Goal: Information Seeking & Learning: Learn about a topic

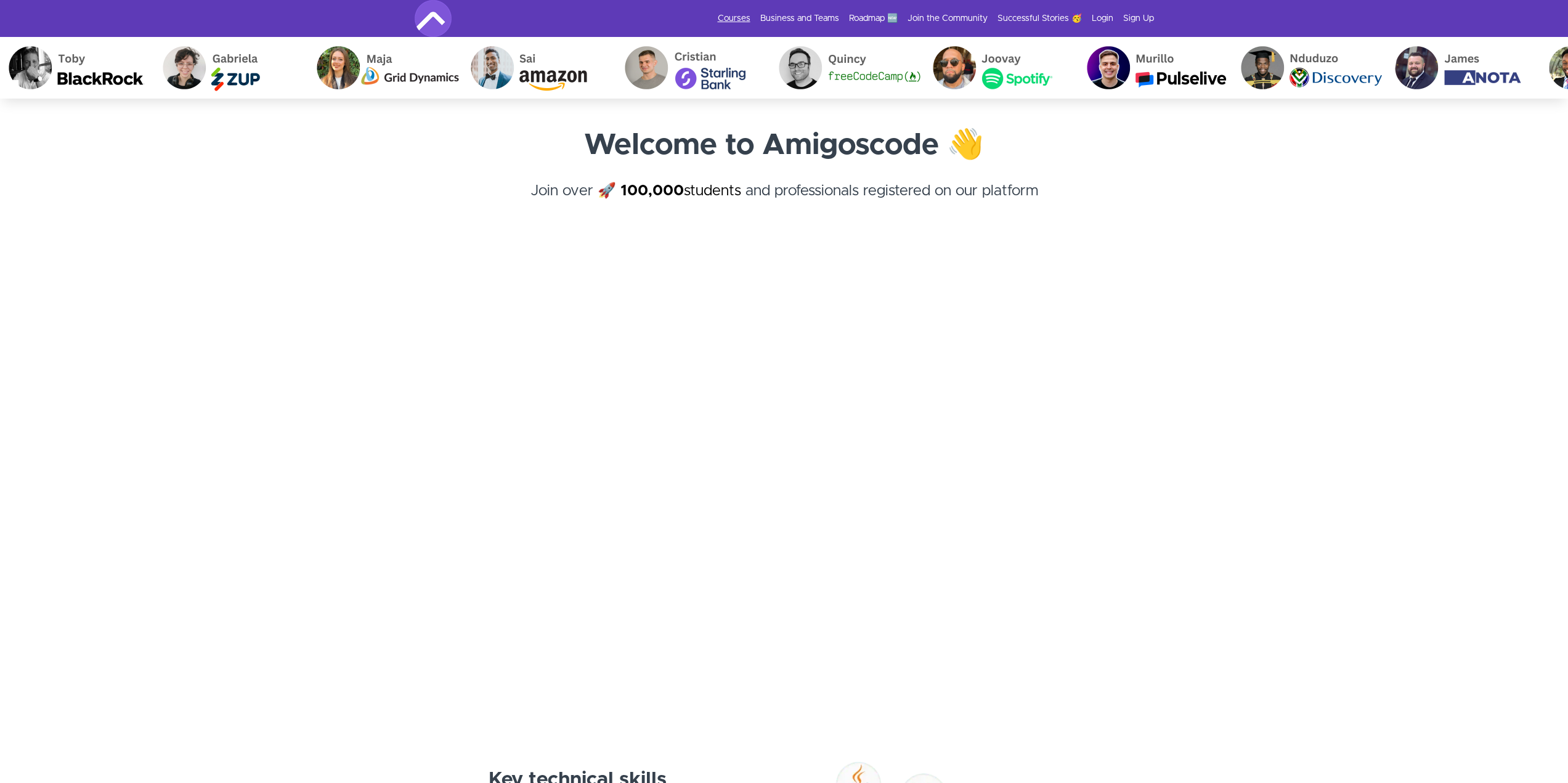
click at [747, 21] on link "Courses" at bounding box center [734, 18] width 33 height 13
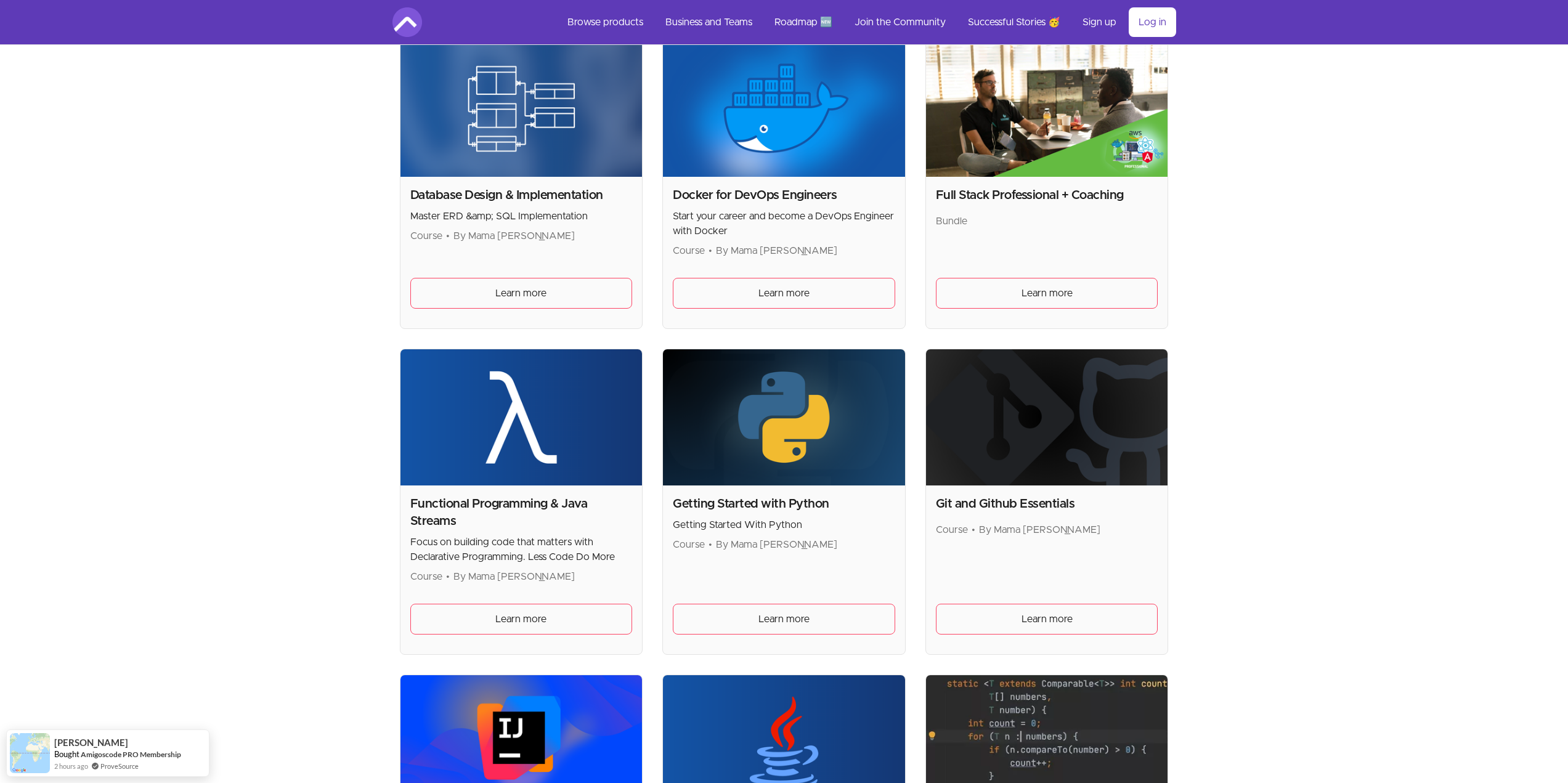
scroll to position [554, 0]
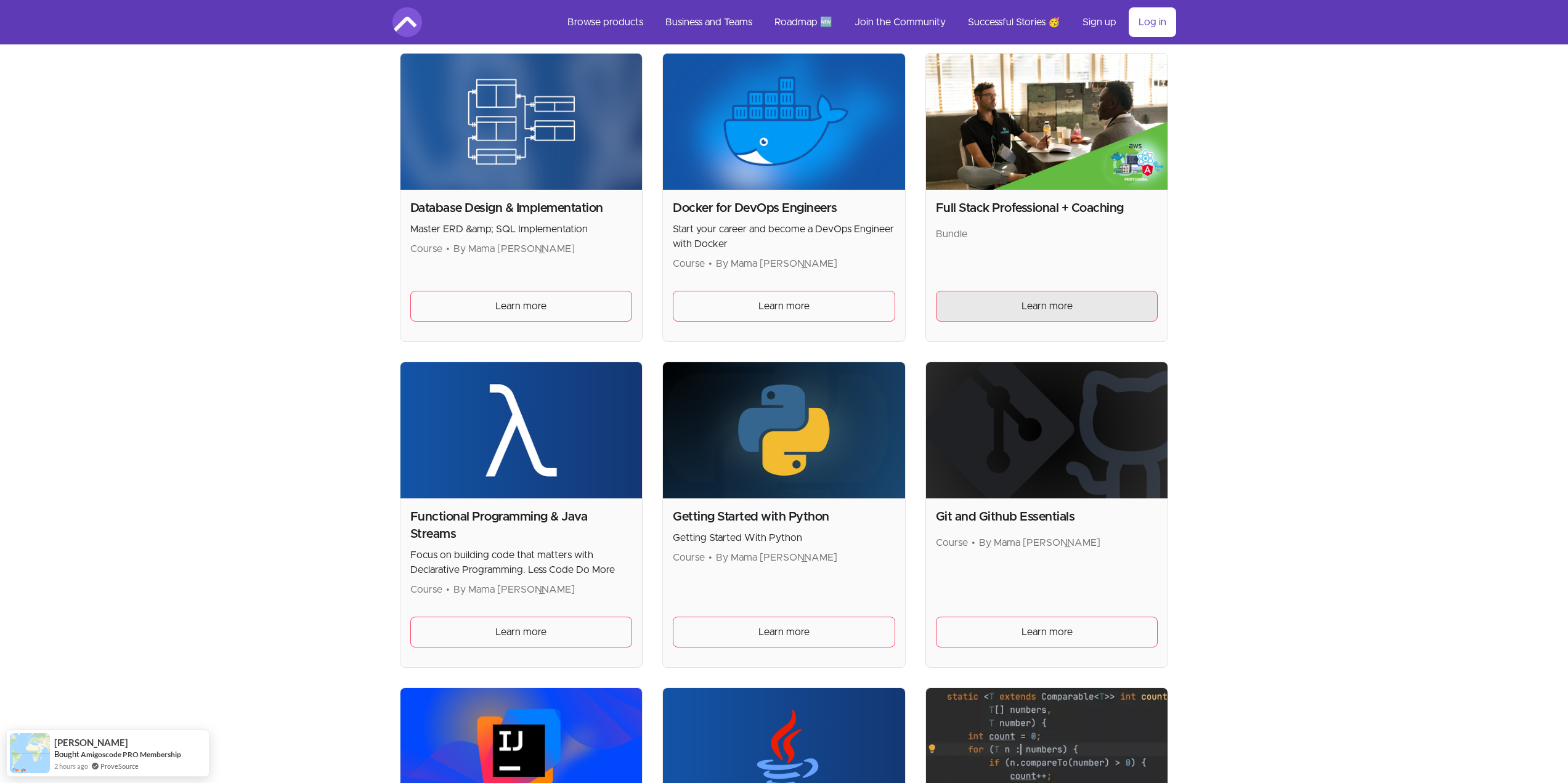
click at [1051, 308] on span "Learn more" at bounding box center [1047, 307] width 51 height 15
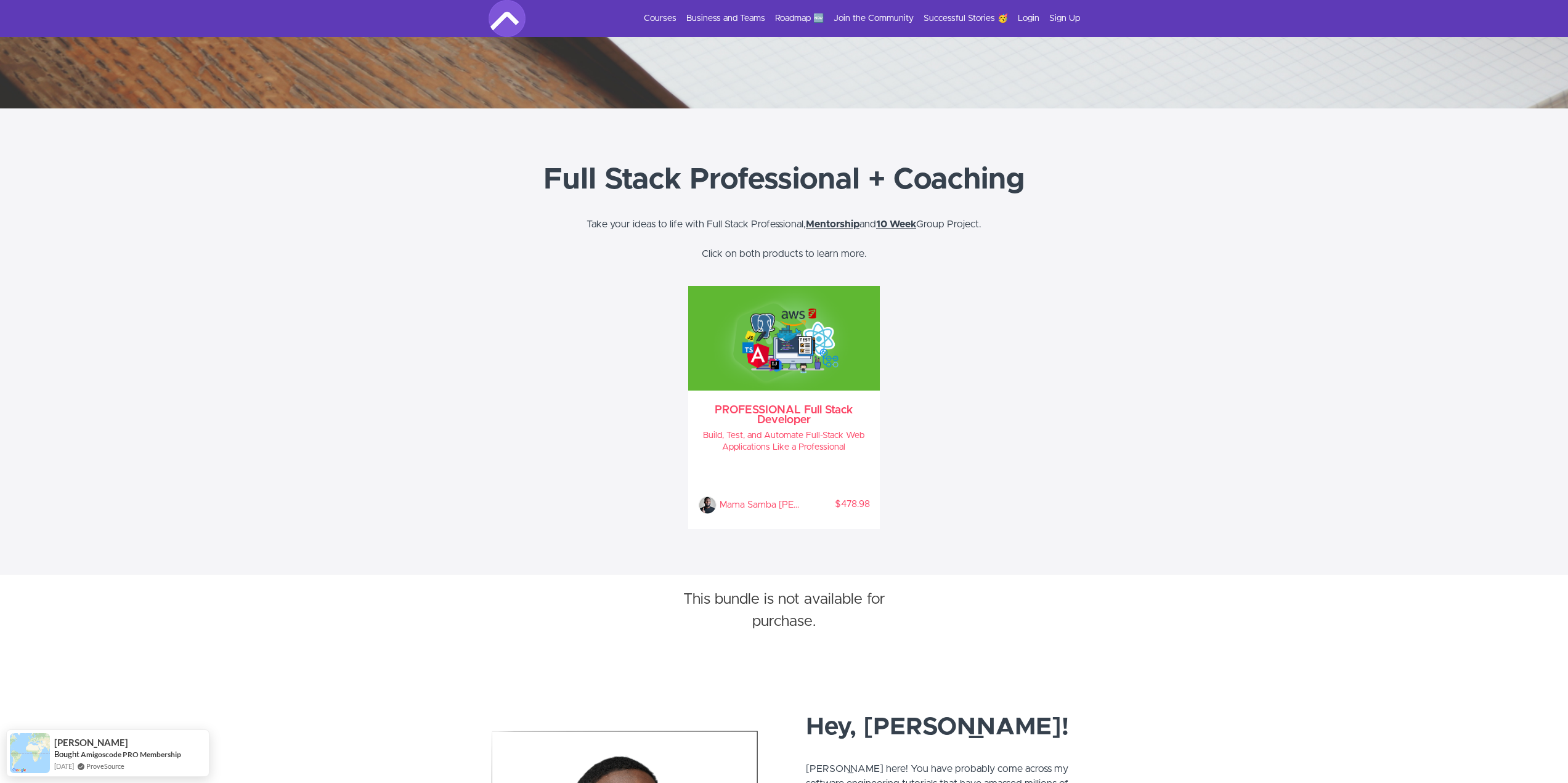
scroll to position [554, 0]
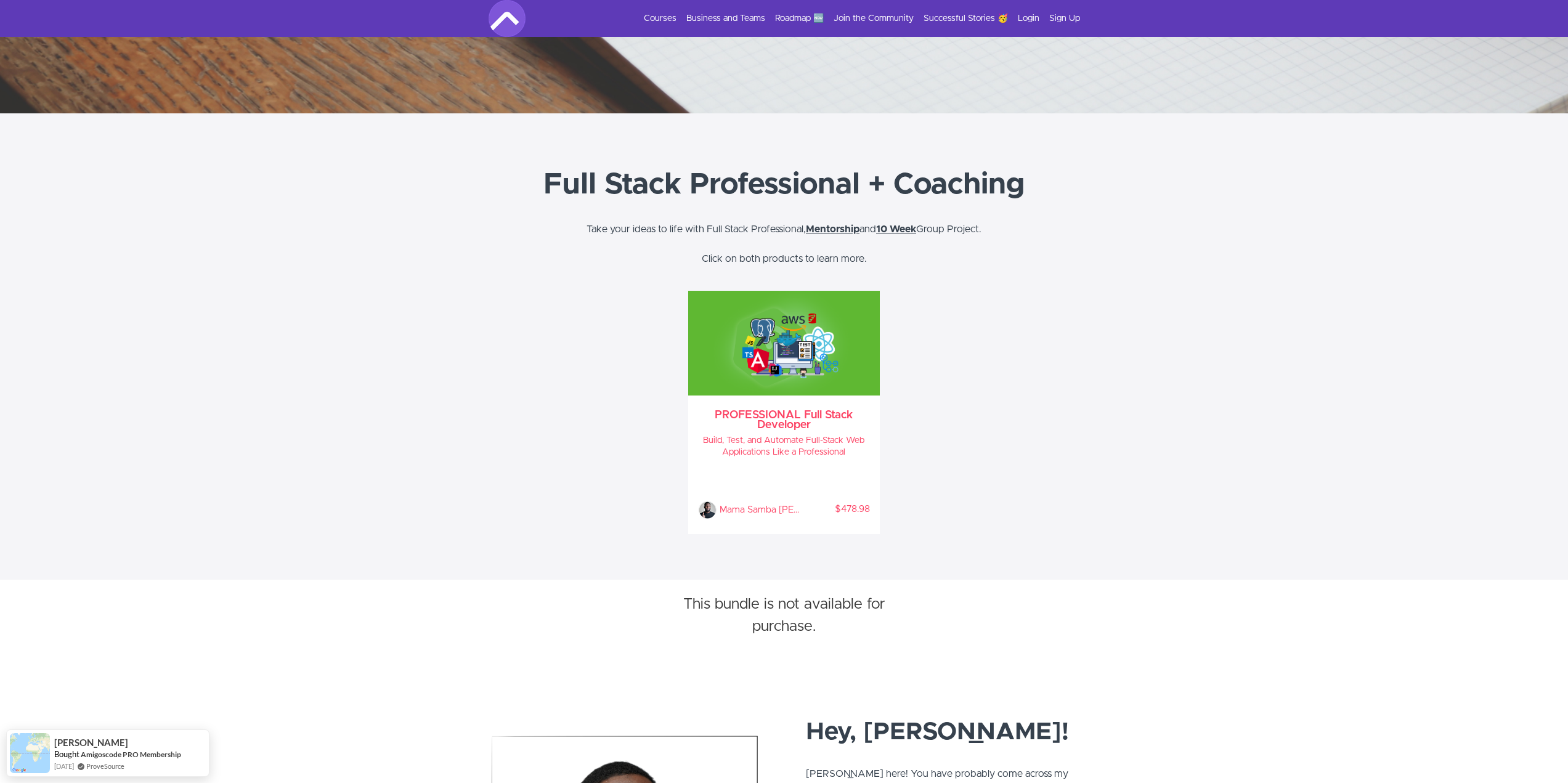
drag, startPoint x: 1079, startPoint y: 229, endPoint x: 489, endPoint y: 163, distance: 593.7
click at [489, 163] on div "Full Stack Professional + Coaching Take your ideas to life with Full Stack Prof…" at bounding box center [784, 214] width 1544 height 103
click at [257, 365] on section "Full Stack Professional + Coaching Take your ideas to life with Full Stack Prof…" at bounding box center [784, 346] width 1568 height 466
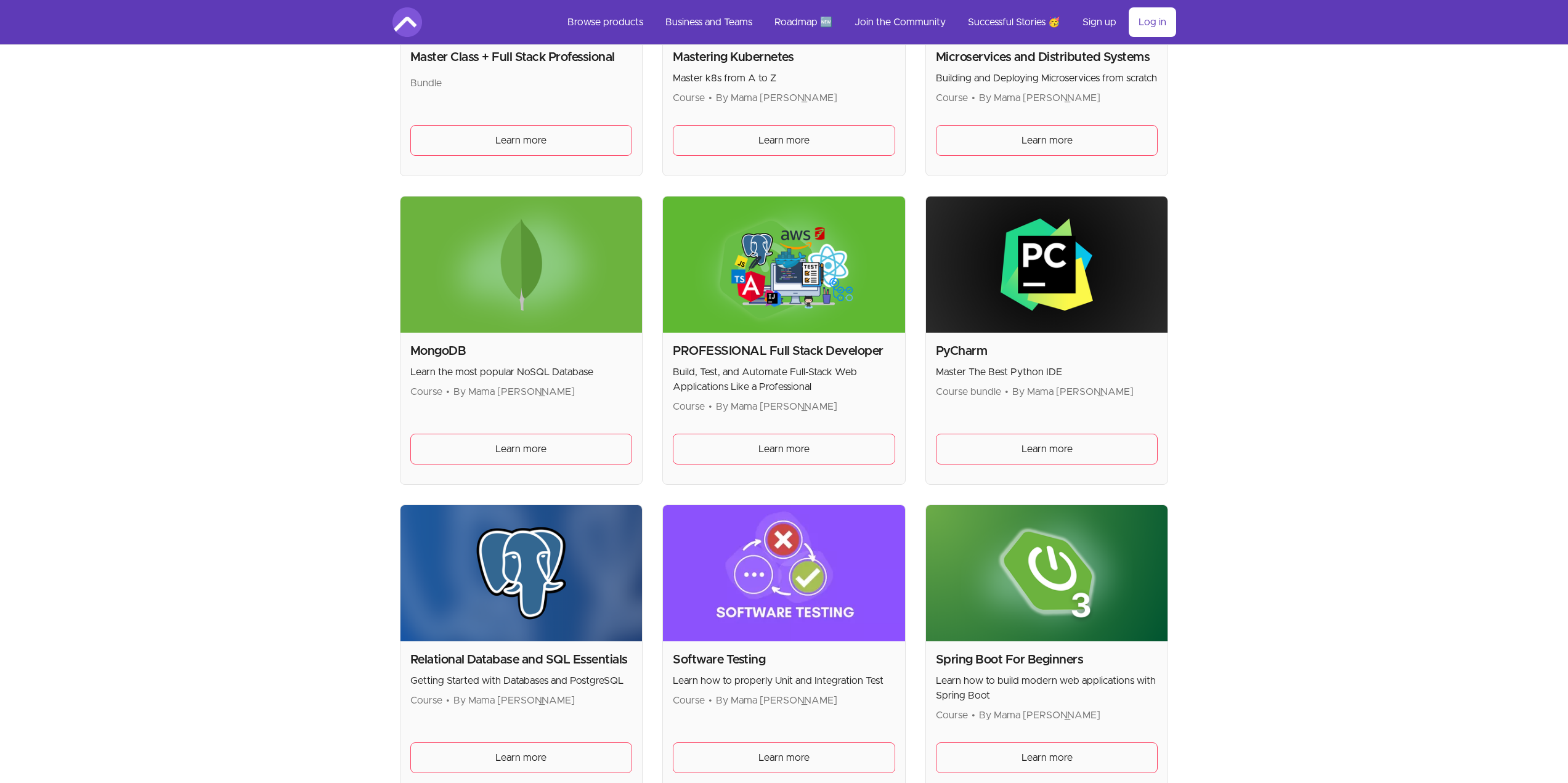
scroll to position [2277, 0]
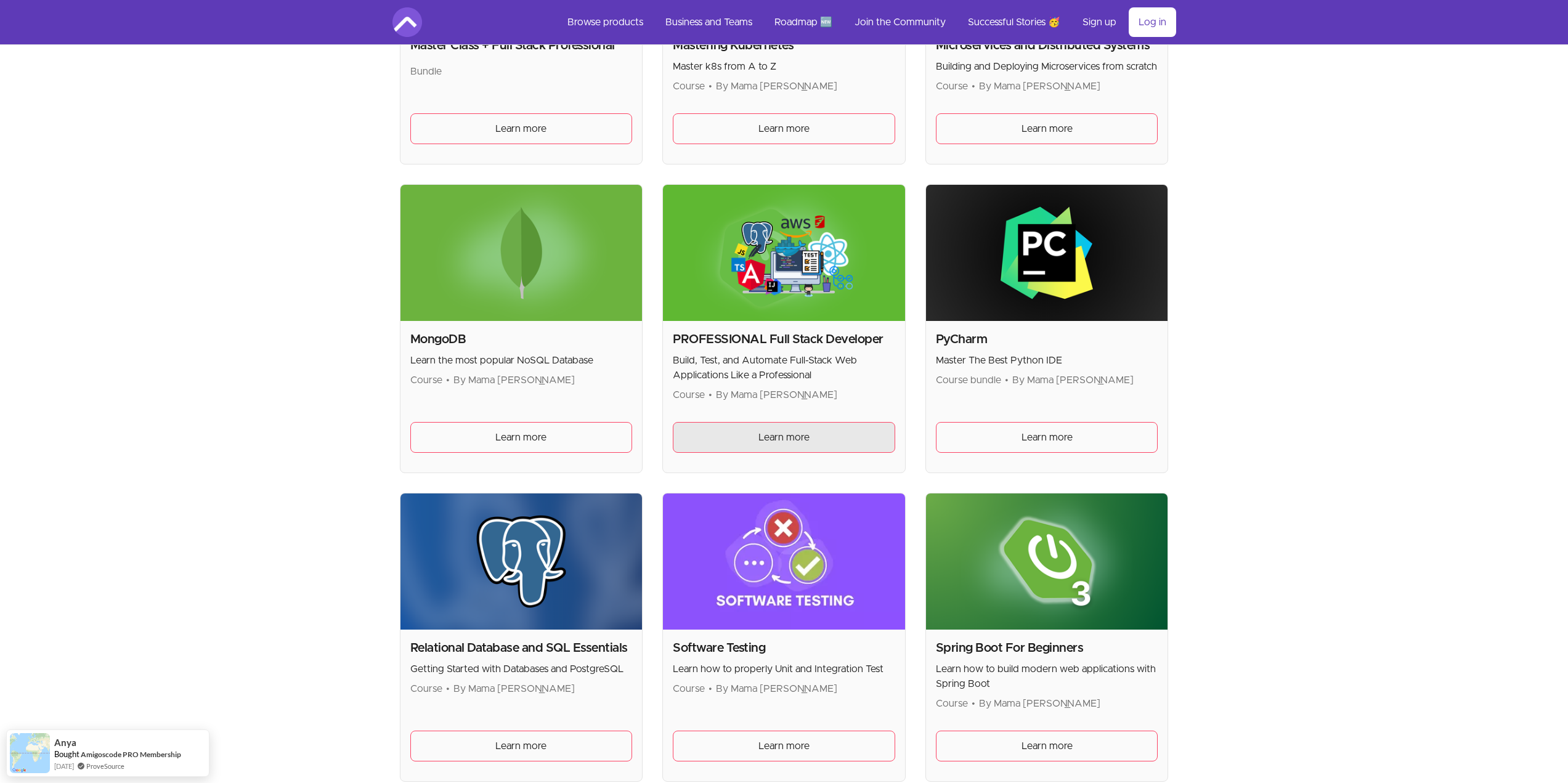
click at [847, 434] on link "Learn more" at bounding box center [784, 437] width 223 height 31
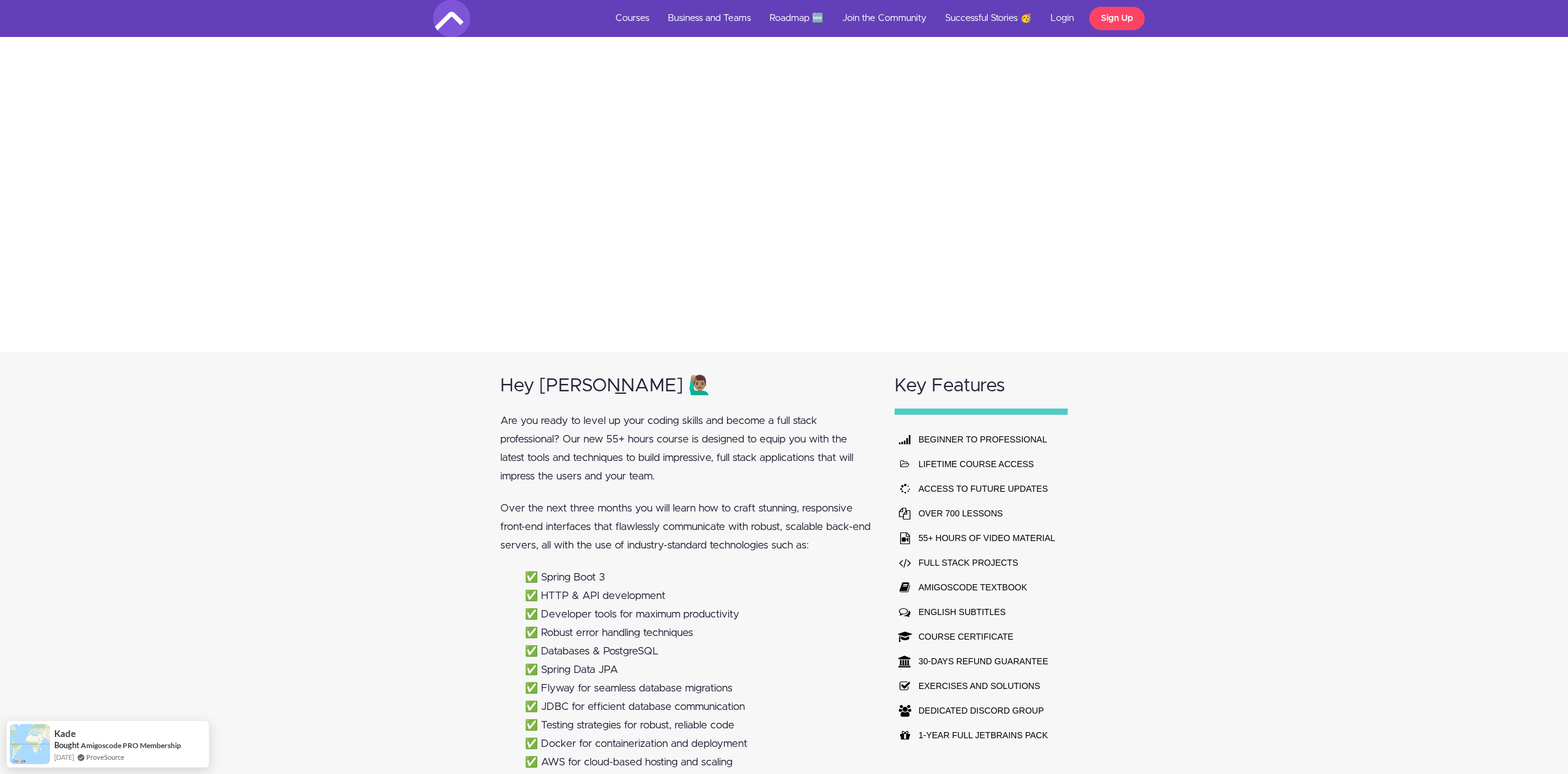
scroll to position [801, 0]
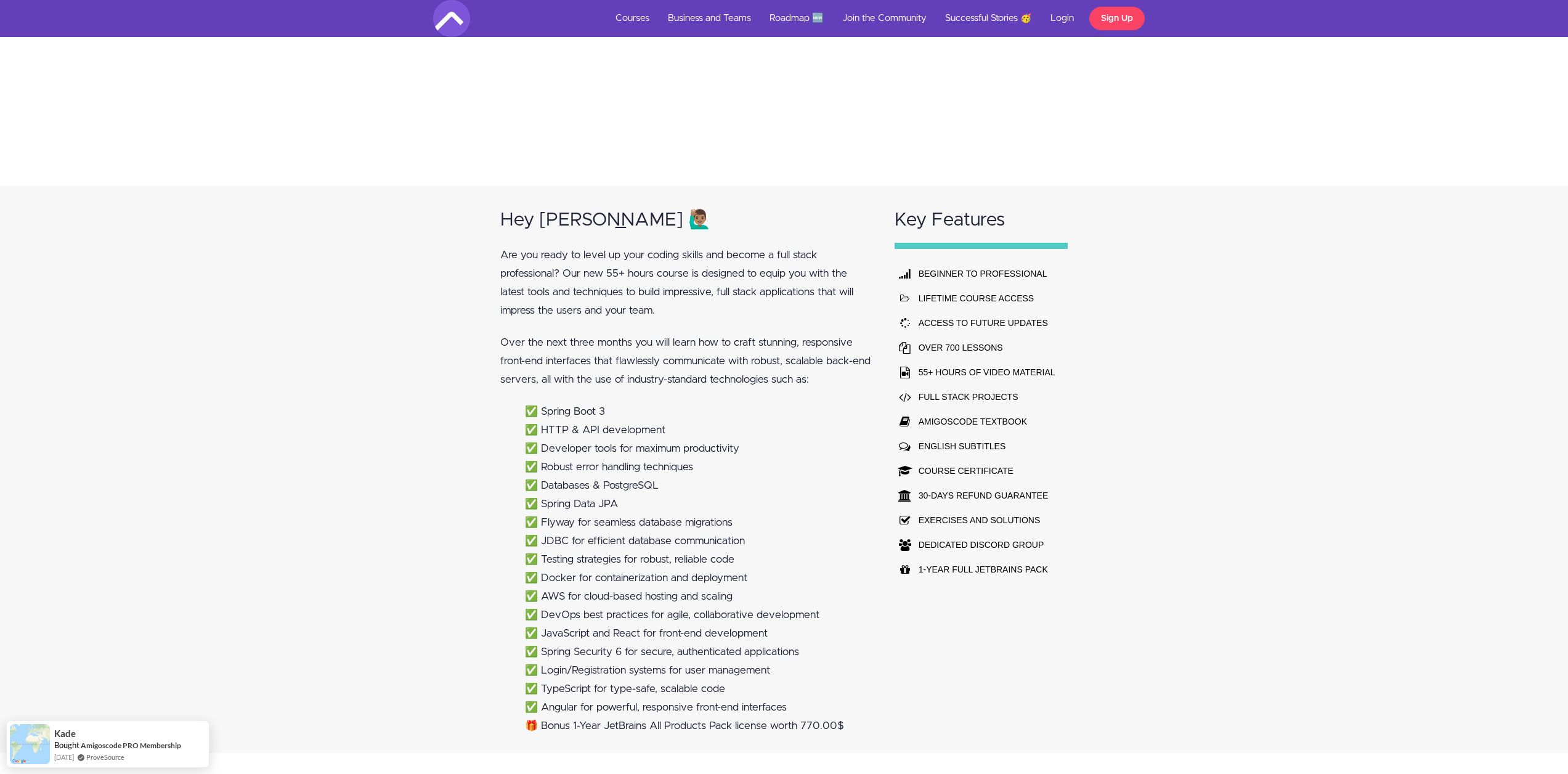
drag, startPoint x: 1108, startPoint y: 587, endPoint x: 720, endPoint y: 320, distance: 471.0
click at [720, 320] on div "Hey Amigo 🙋🏽‍♂️ Are you ready to level up your coding skills and become a full …" at bounding box center [784, 469] width 1568 height 567
click at [247, 399] on div "Hey Amigo 🙋🏽‍♂️ Are you ready to level up your coding skills and become a full …" at bounding box center [784, 469] width 1568 height 567
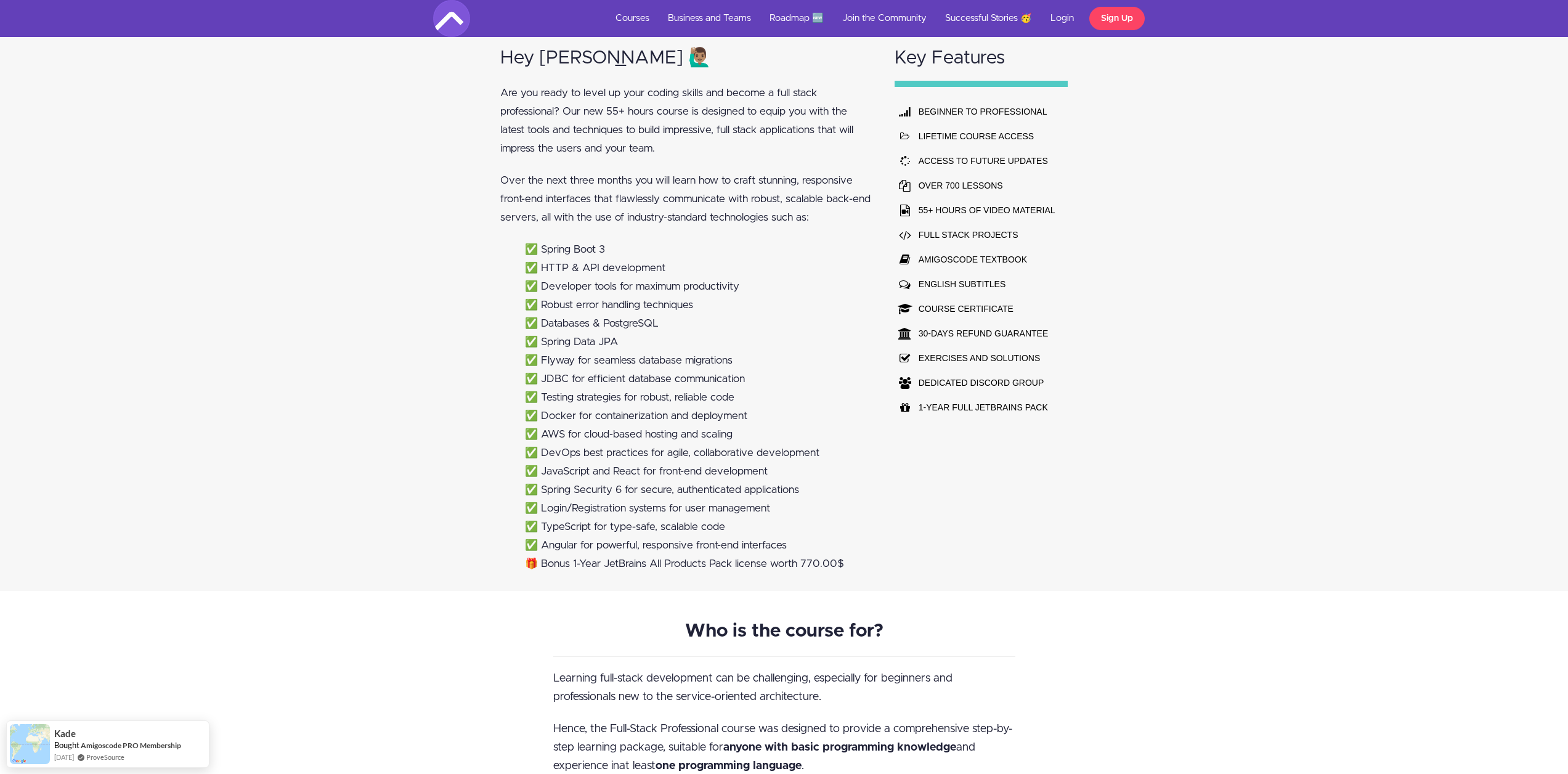
scroll to position [986, 0]
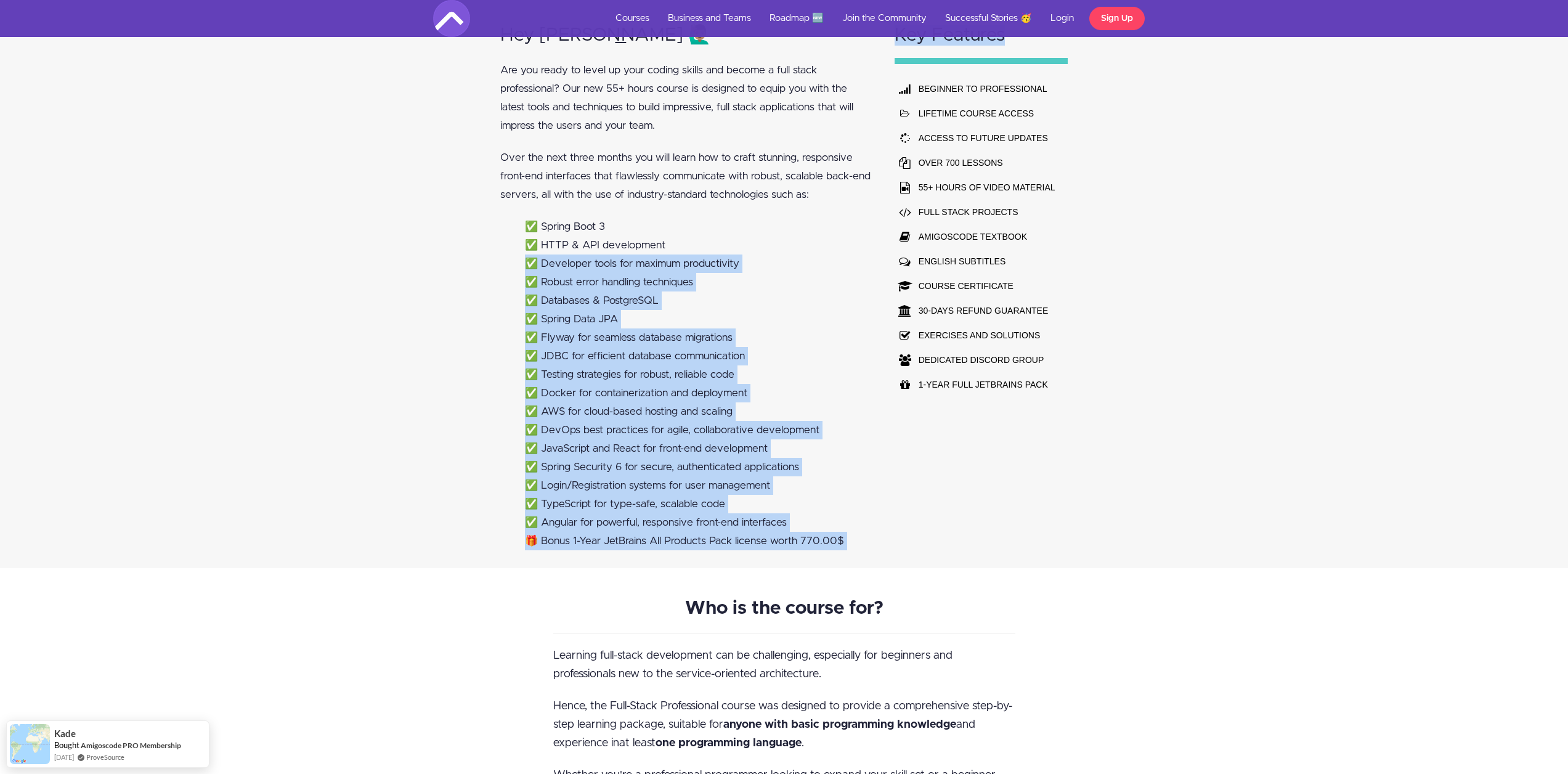
drag, startPoint x: 888, startPoint y: 512, endPoint x: 511, endPoint y: 265, distance: 450.7
click at [511, 265] on div "Hey Amigo 🙋🏽‍♂️ Are you ready to level up your coding skills and become a full …" at bounding box center [785, 284] width 592 height 567
click at [392, 287] on div "Hey Amigo 🙋🏽‍♂️ Are you ready to level up your coding skills and become a full …" at bounding box center [784, 284] width 1568 height 567
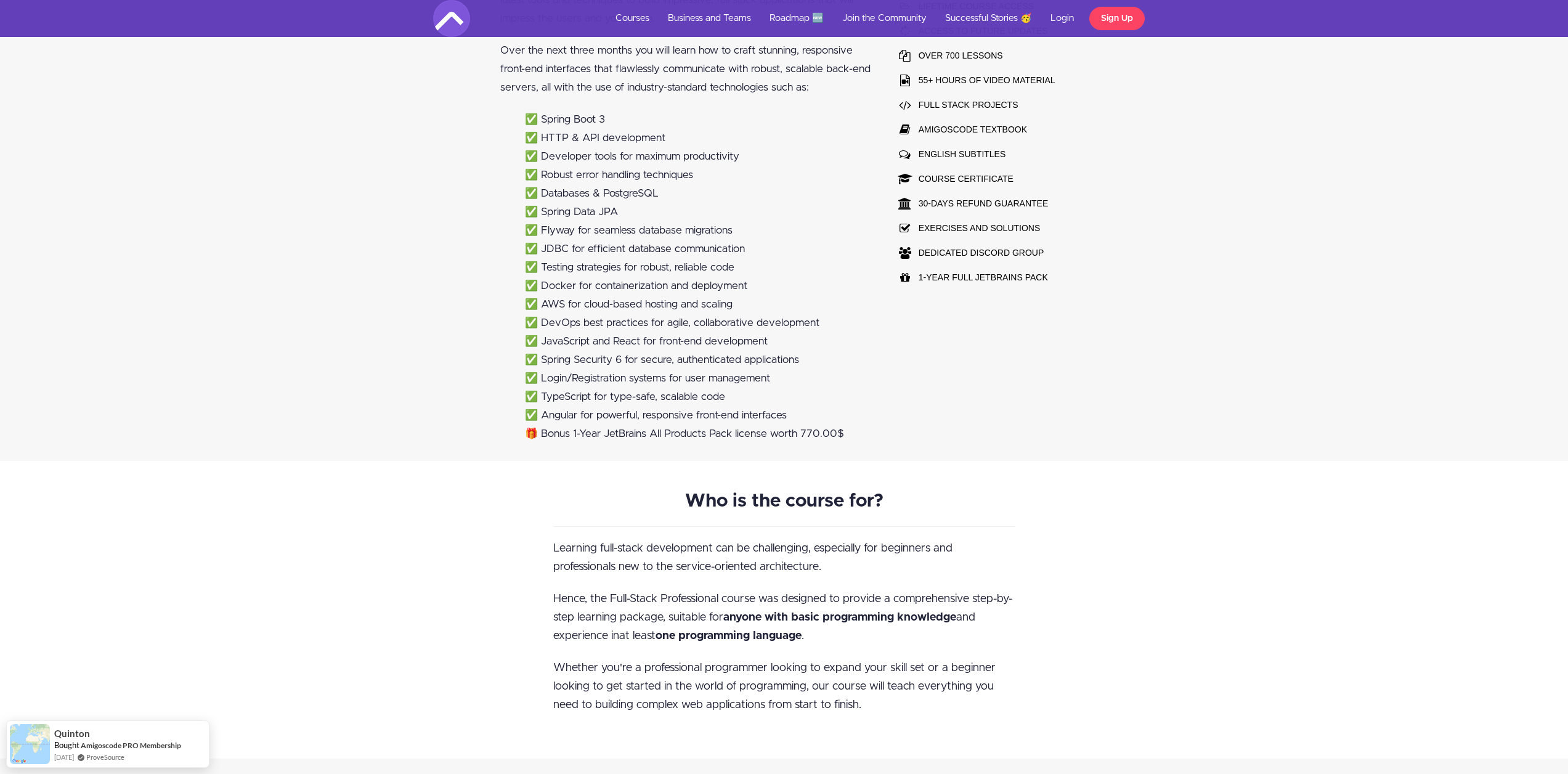
scroll to position [1109, 0]
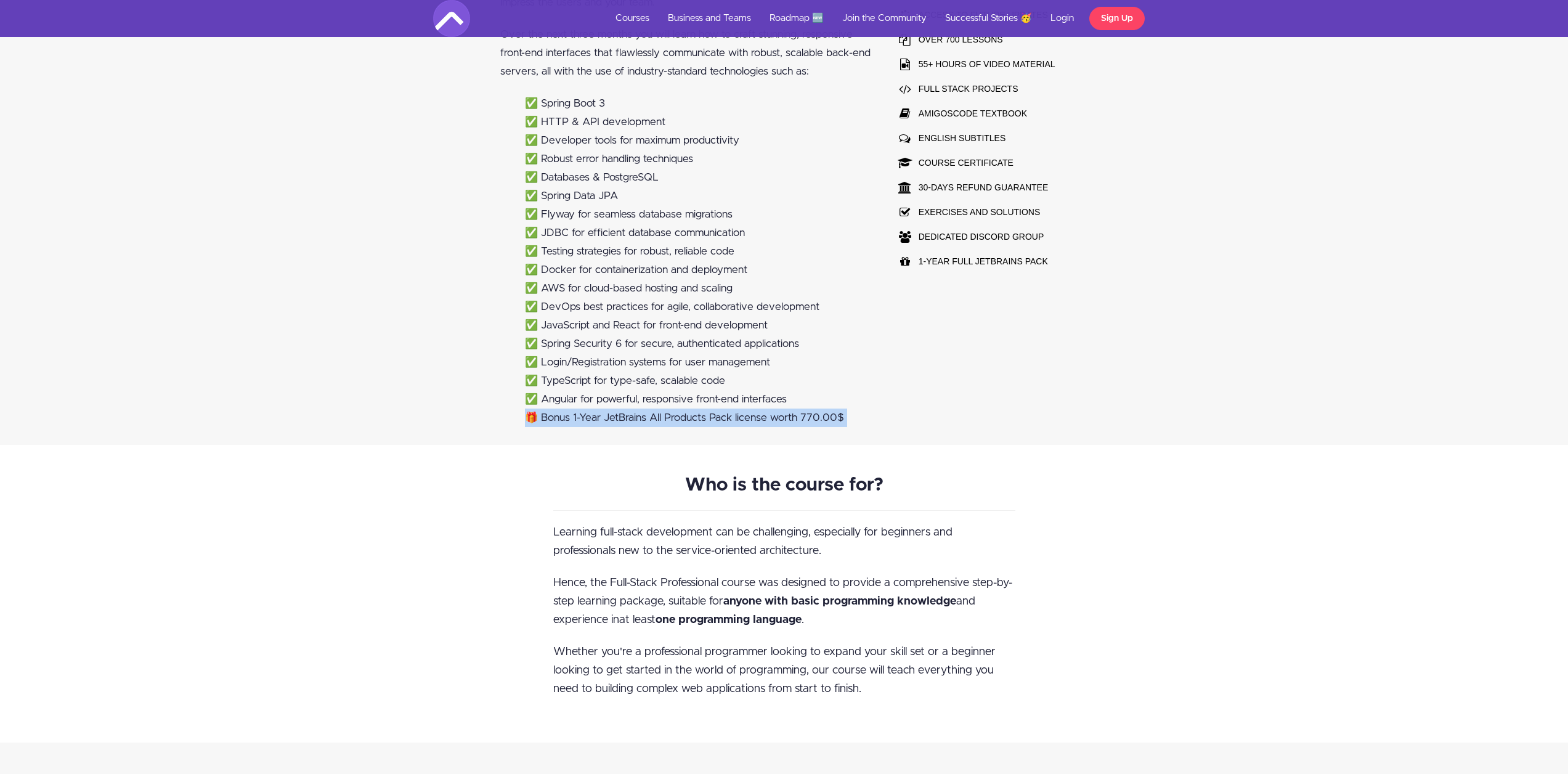
drag, startPoint x: 856, startPoint y: 426, endPoint x: 434, endPoint y: 415, distance: 422.1
click at [434, 415] on div "Hey Amigo 🙋🏽‍♂️ Are you ready to level up your coding skills and become a full …" at bounding box center [784, 161] width 1568 height 567
click at [290, 408] on div "Hey Amigo 🙋🏽‍♂️ Are you ready to level up your coding skills and become a full …" at bounding box center [784, 161] width 1568 height 567
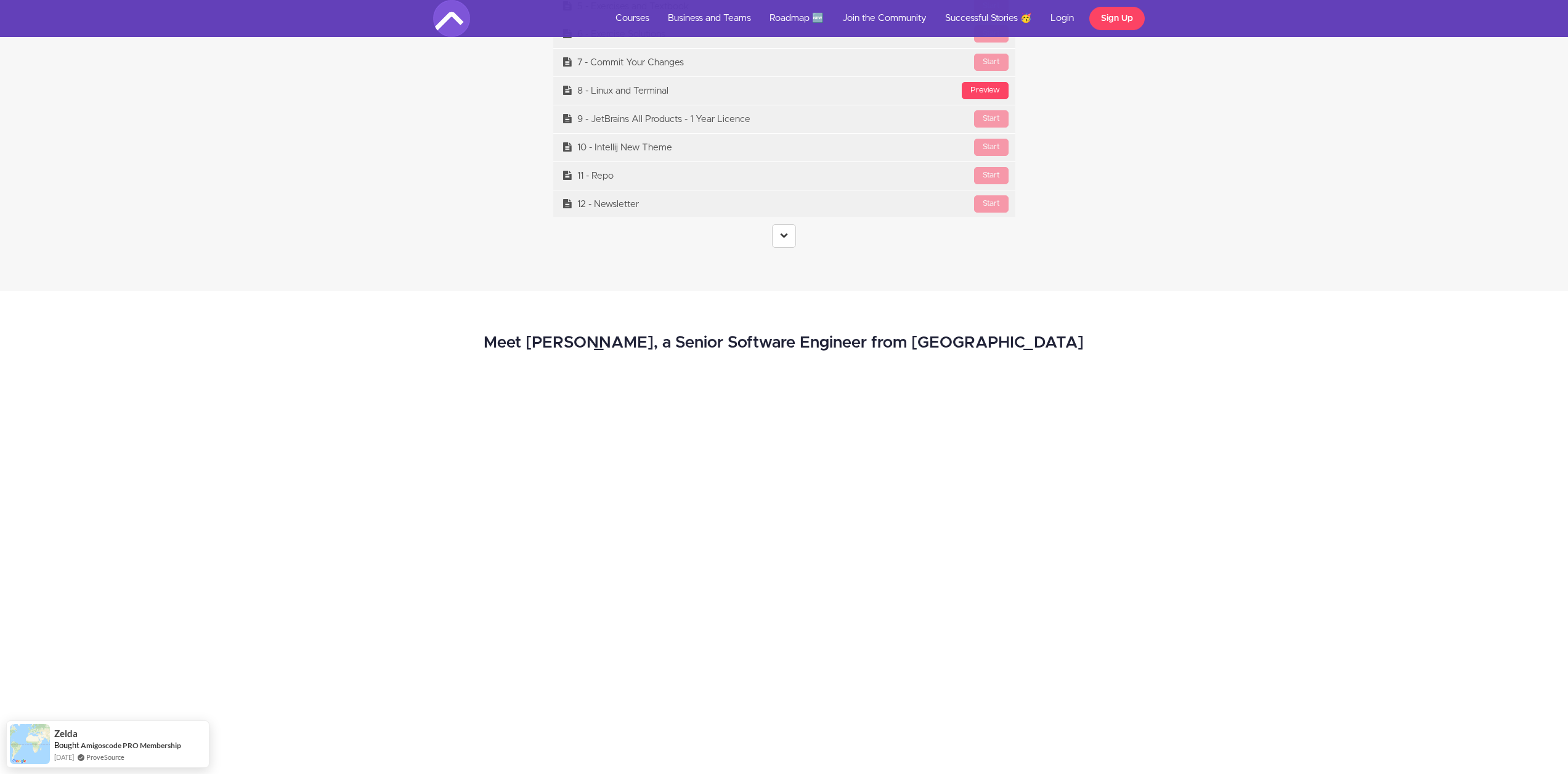
scroll to position [5916, 0]
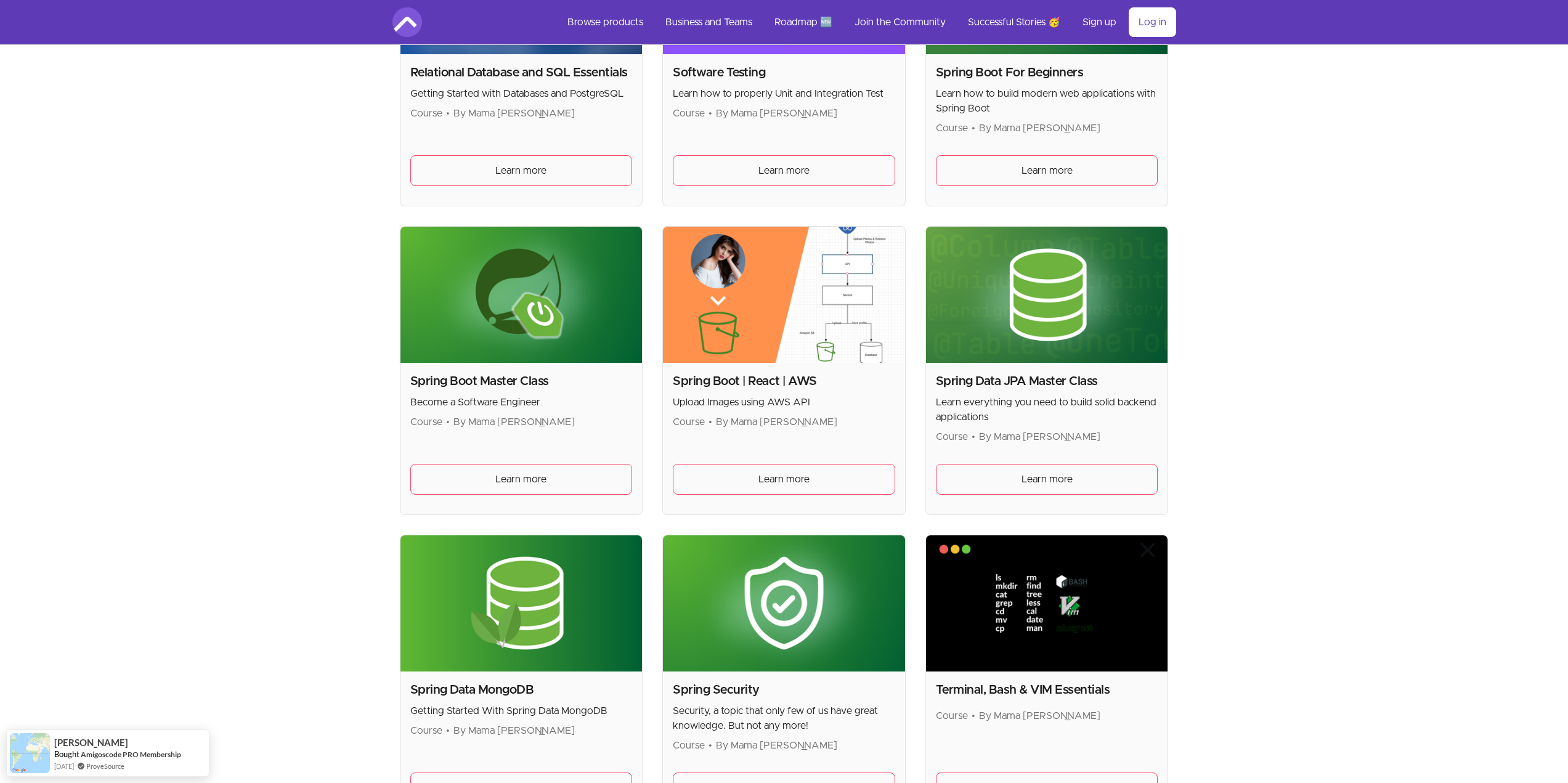
scroll to position [2955, 0]
